Goal: Information Seeking & Learning: Understand process/instructions

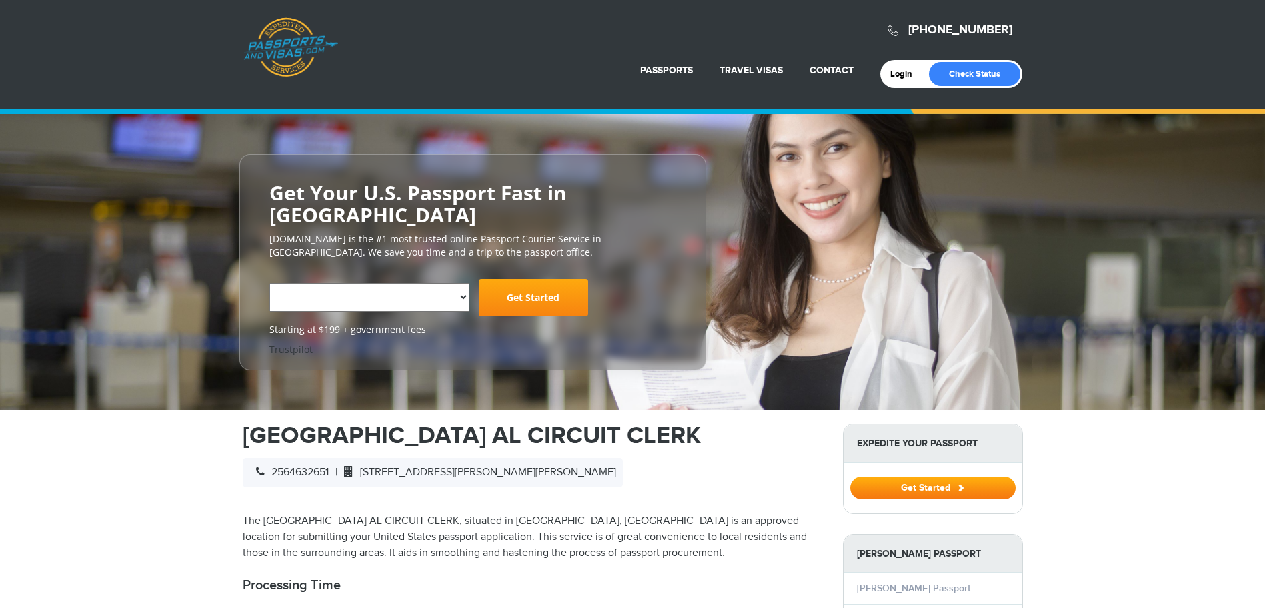
select select "**********"
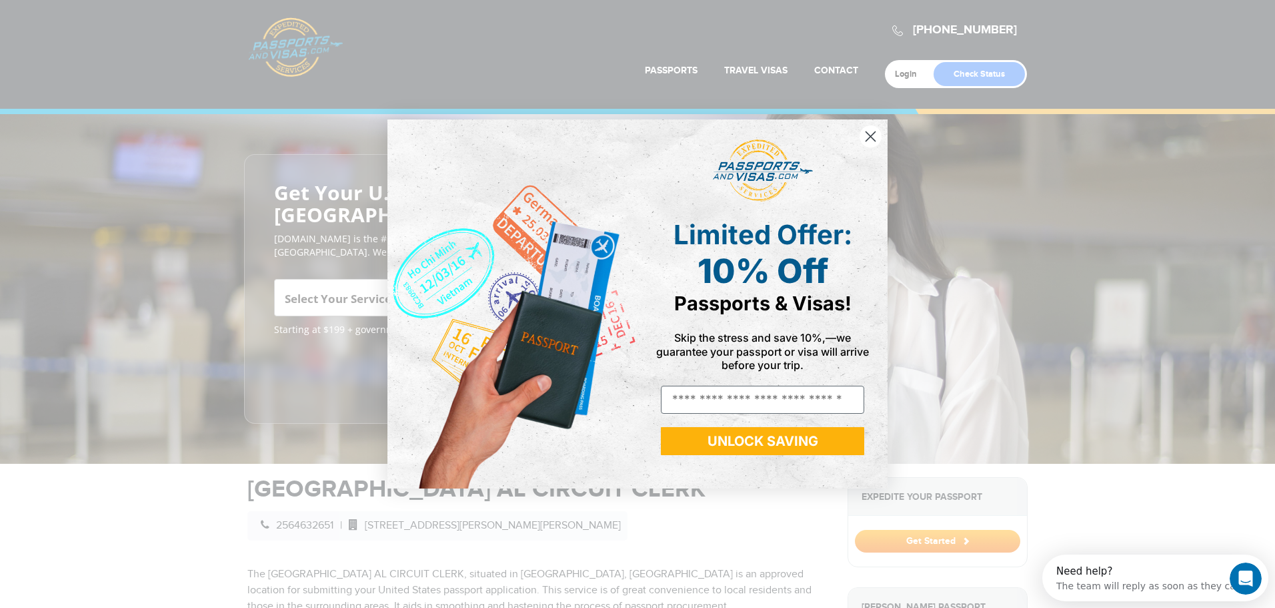
click at [870, 134] on circle "Close dialog" at bounding box center [871, 136] width 22 height 22
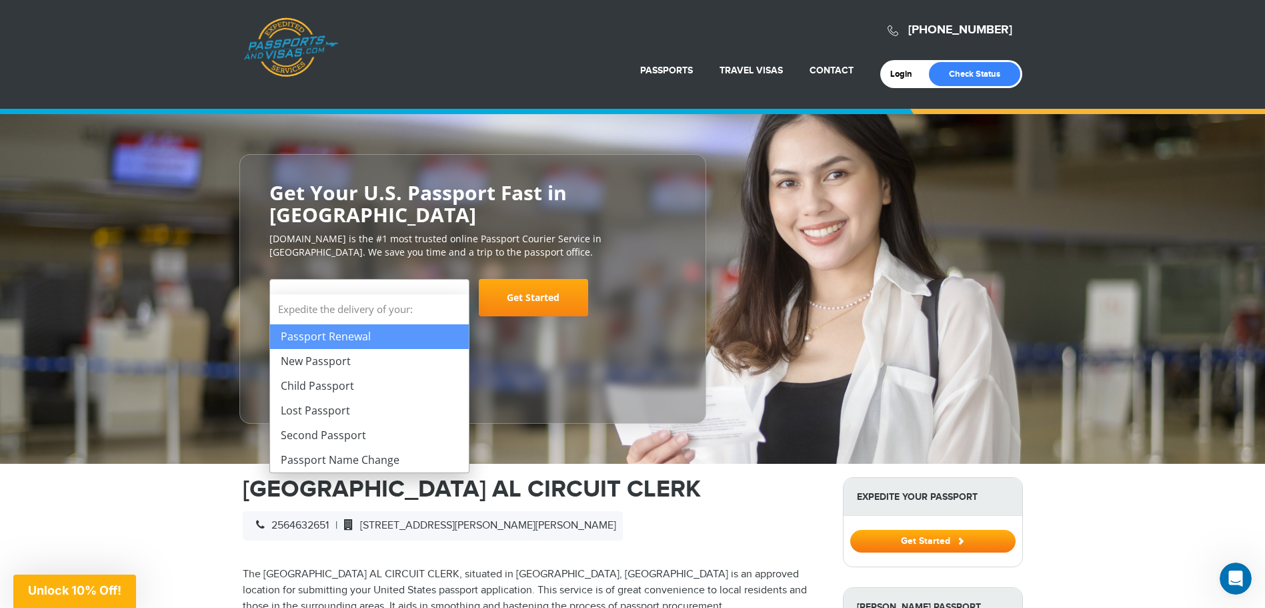
click at [461, 279] on span "Select Your Service" at bounding box center [369, 297] width 200 height 37
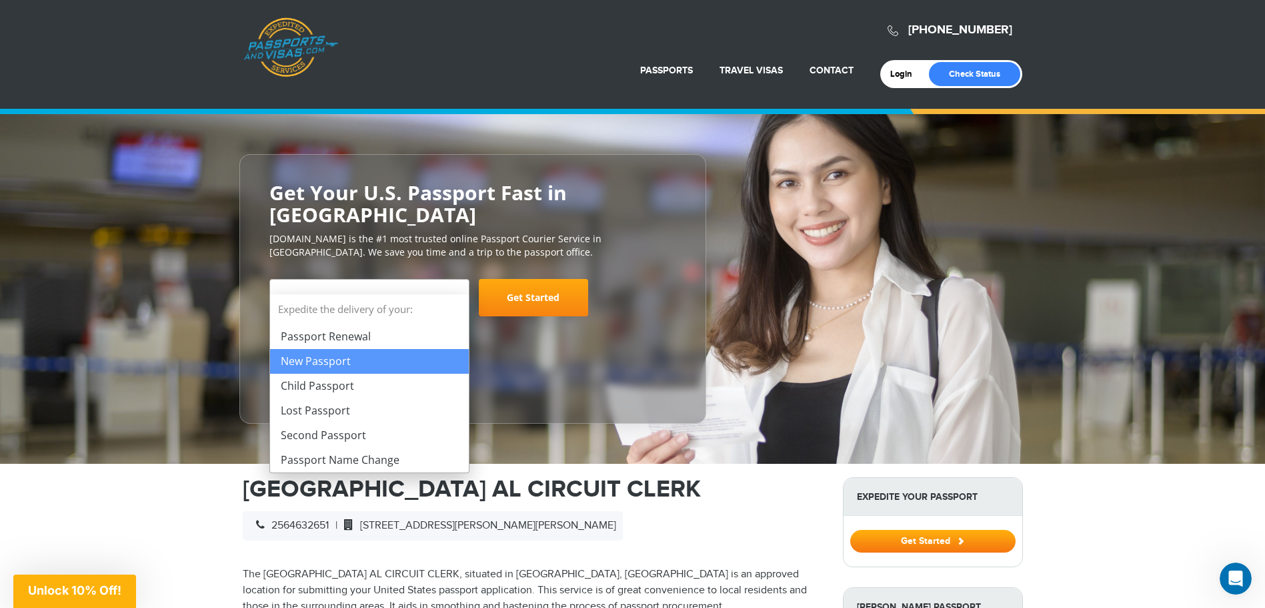
select select "**********"
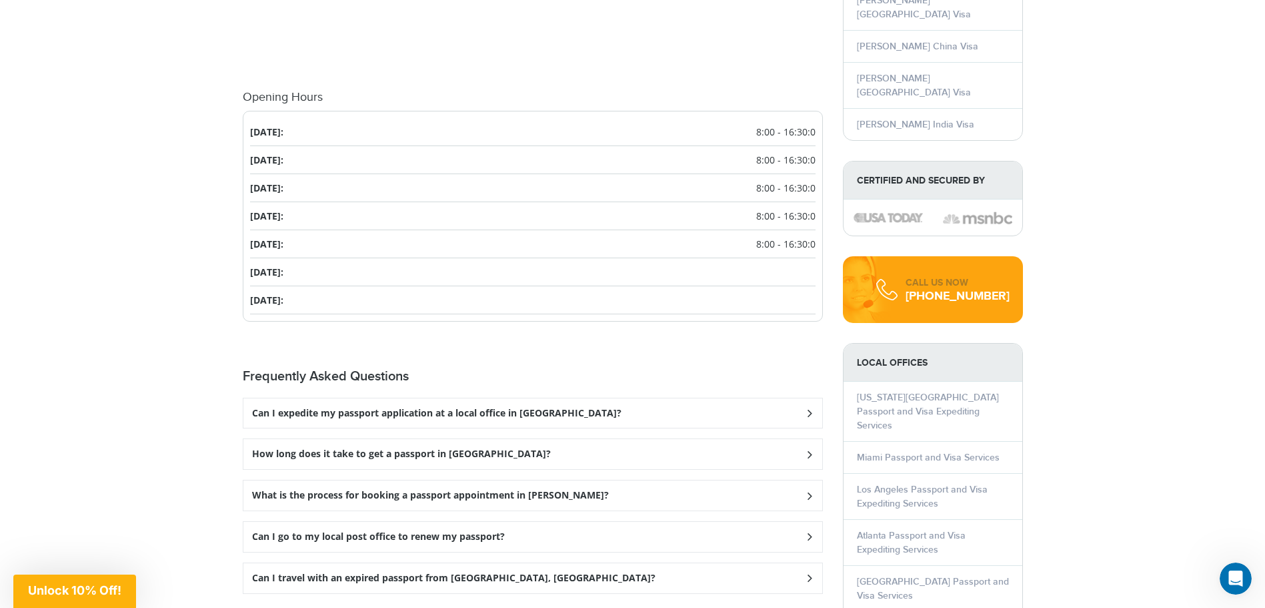
scroll to position [1534, 0]
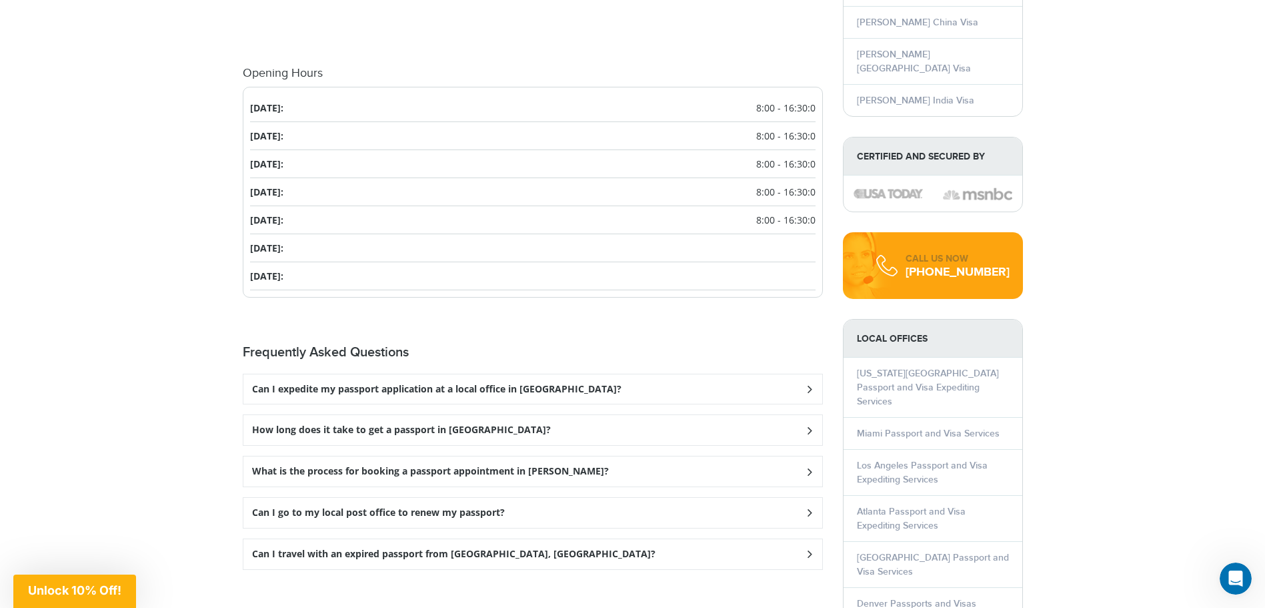
click at [548, 384] on h3 "Can I expedite my passport application at a local office in [GEOGRAPHIC_DATA]?" at bounding box center [436, 388] width 369 height 11
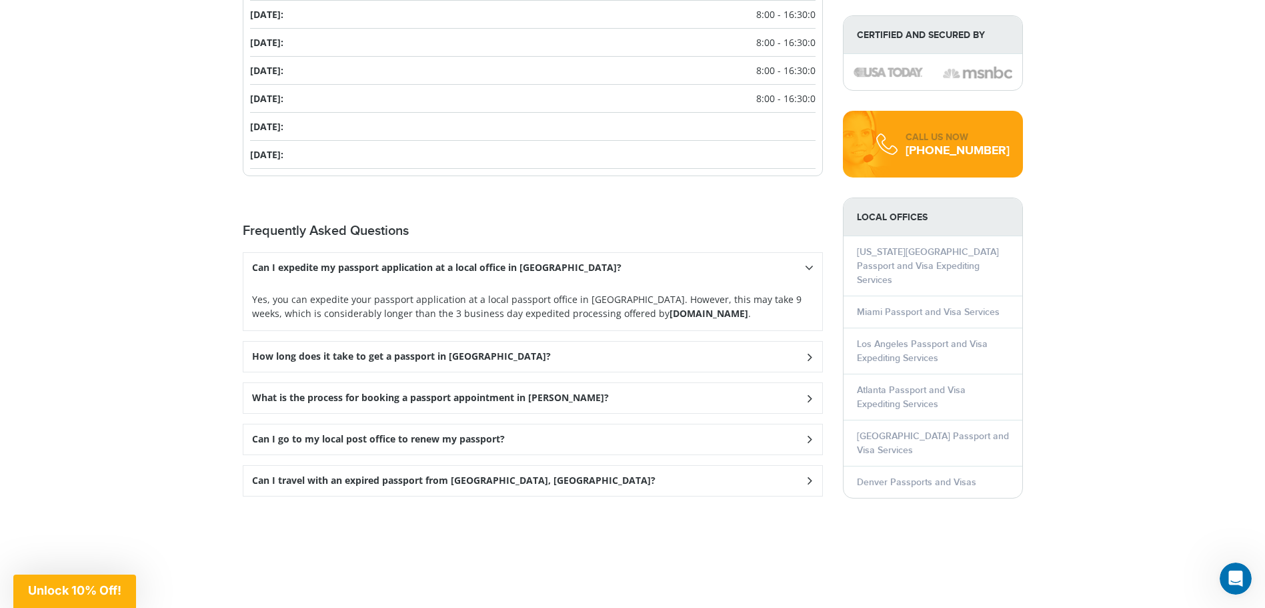
scroll to position [1667, 0]
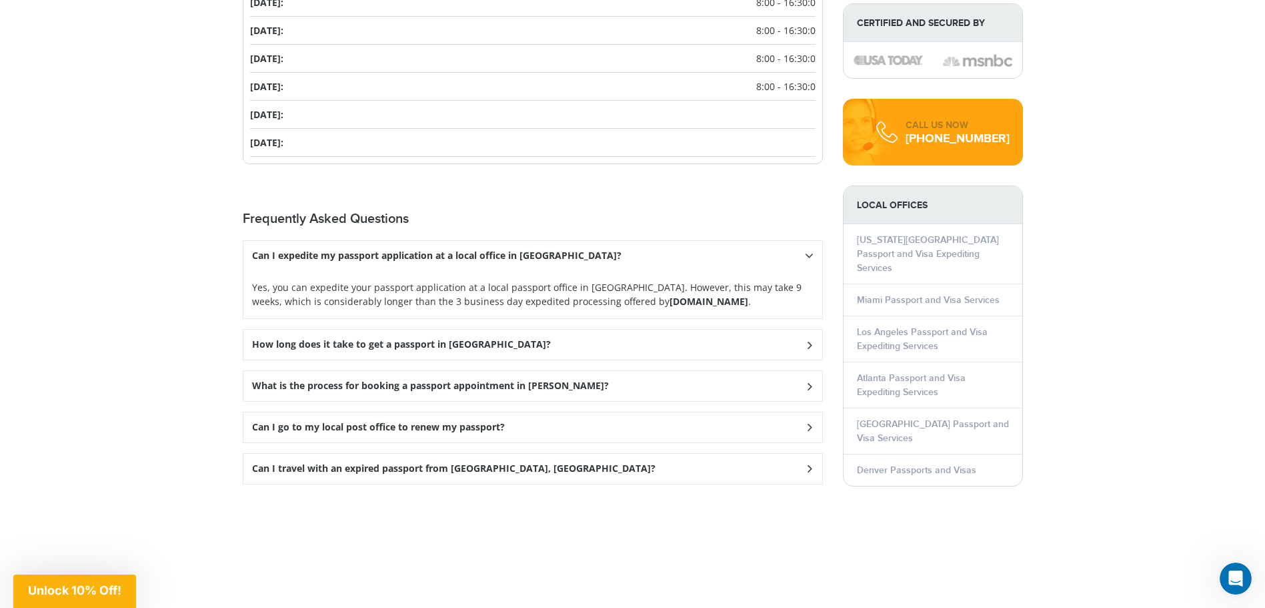
click at [481, 335] on div "How long does it take to get a passport in [GEOGRAPHIC_DATA]?" at bounding box center [532, 344] width 579 height 30
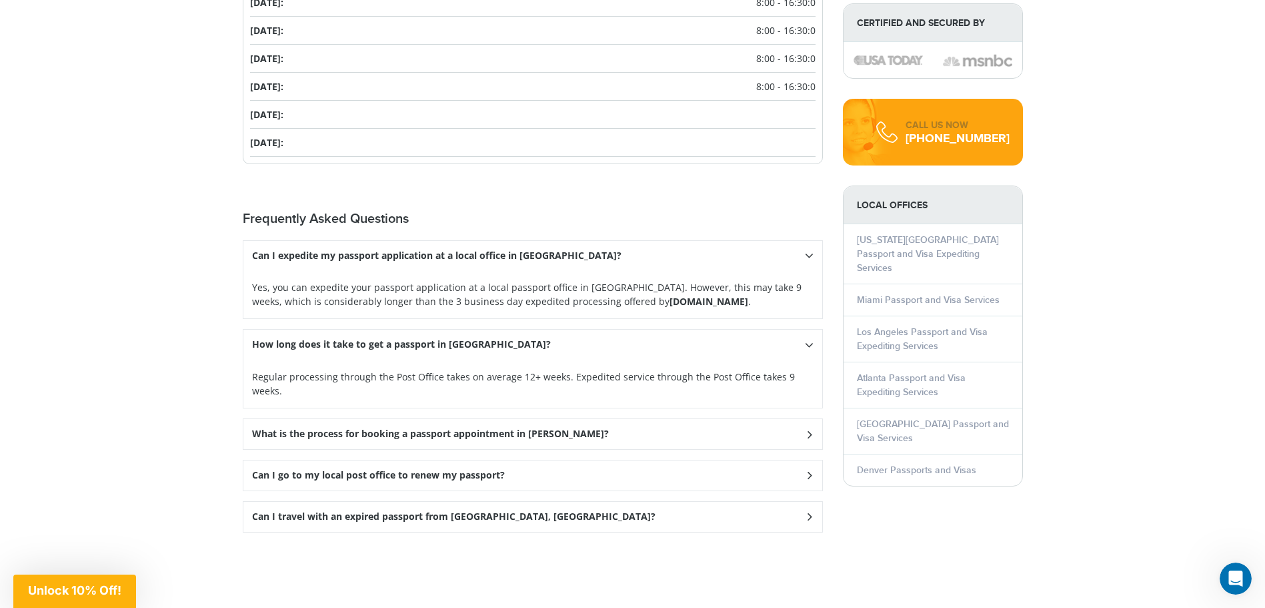
click at [512, 428] on h3 "What is the process for booking a passport appointment in [PERSON_NAME]?" at bounding box center [430, 433] width 357 height 11
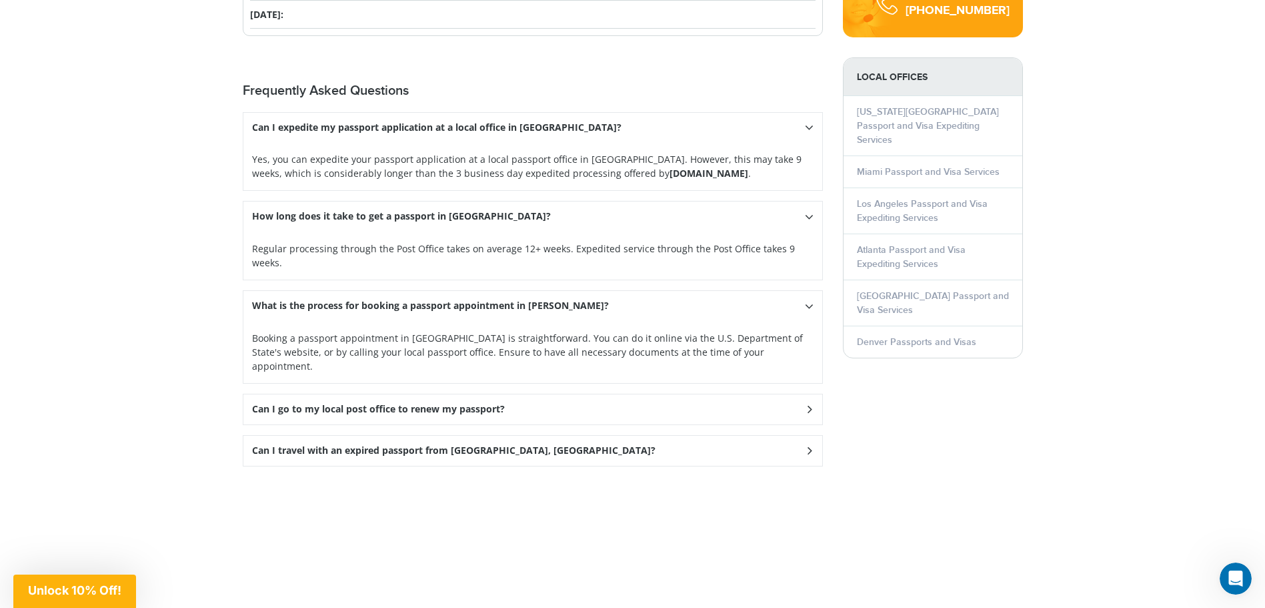
scroll to position [1801, 0]
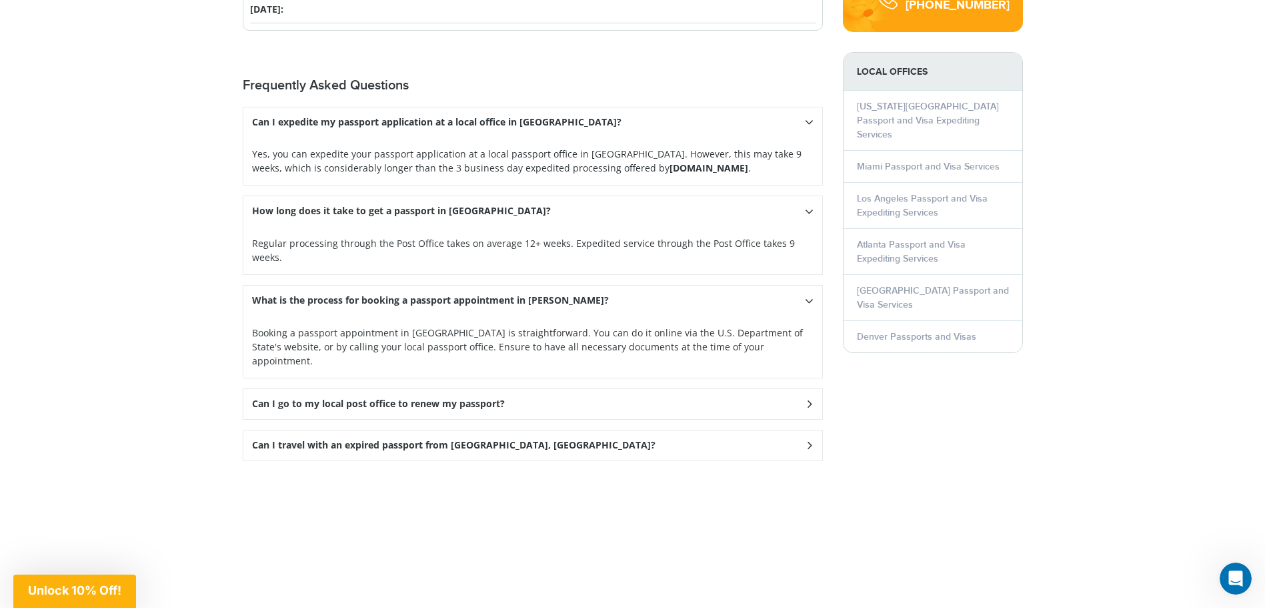
click at [455, 398] on h3 "Can I go to my local post office to renew my passport?" at bounding box center [378, 403] width 253 height 11
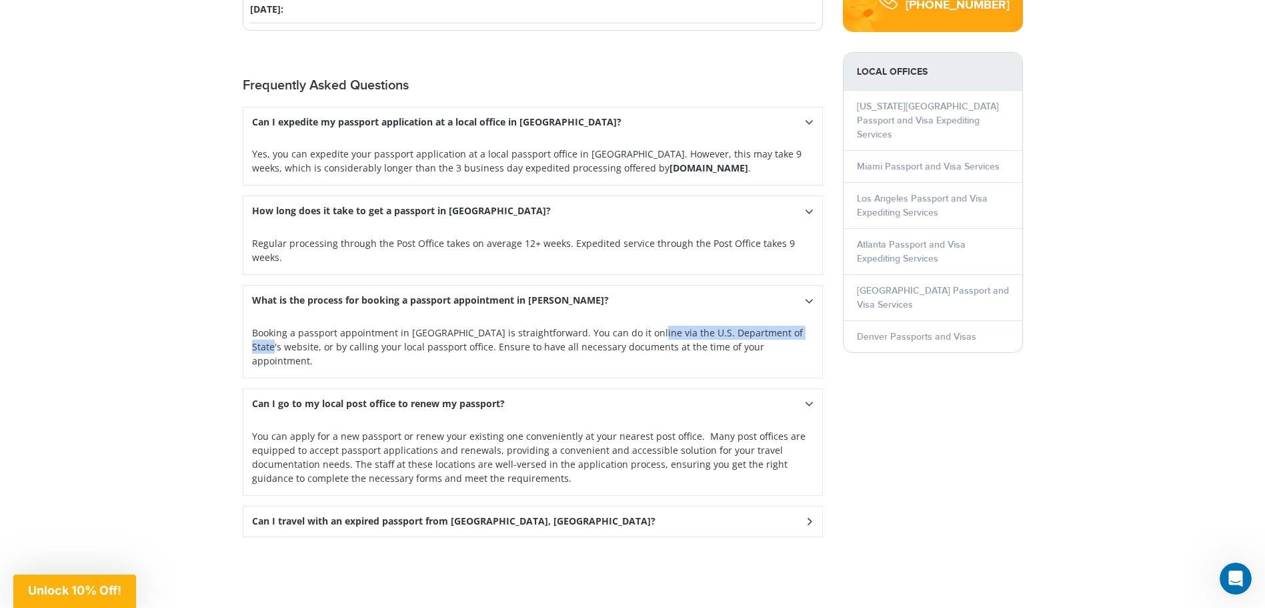
drag, startPoint x: 634, startPoint y: 311, endPoint x: 791, endPoint y: 306, distance: 156.8
click at [791, 325] on p "Booking a passport appointment in [GEOGRAPHIC_DATA] is straightforward. You can…" at bounding box center [533, 346] width 562 height 42
copy p "U.S. Department of State's website,"
